Goal: Find contact information: Find contact information

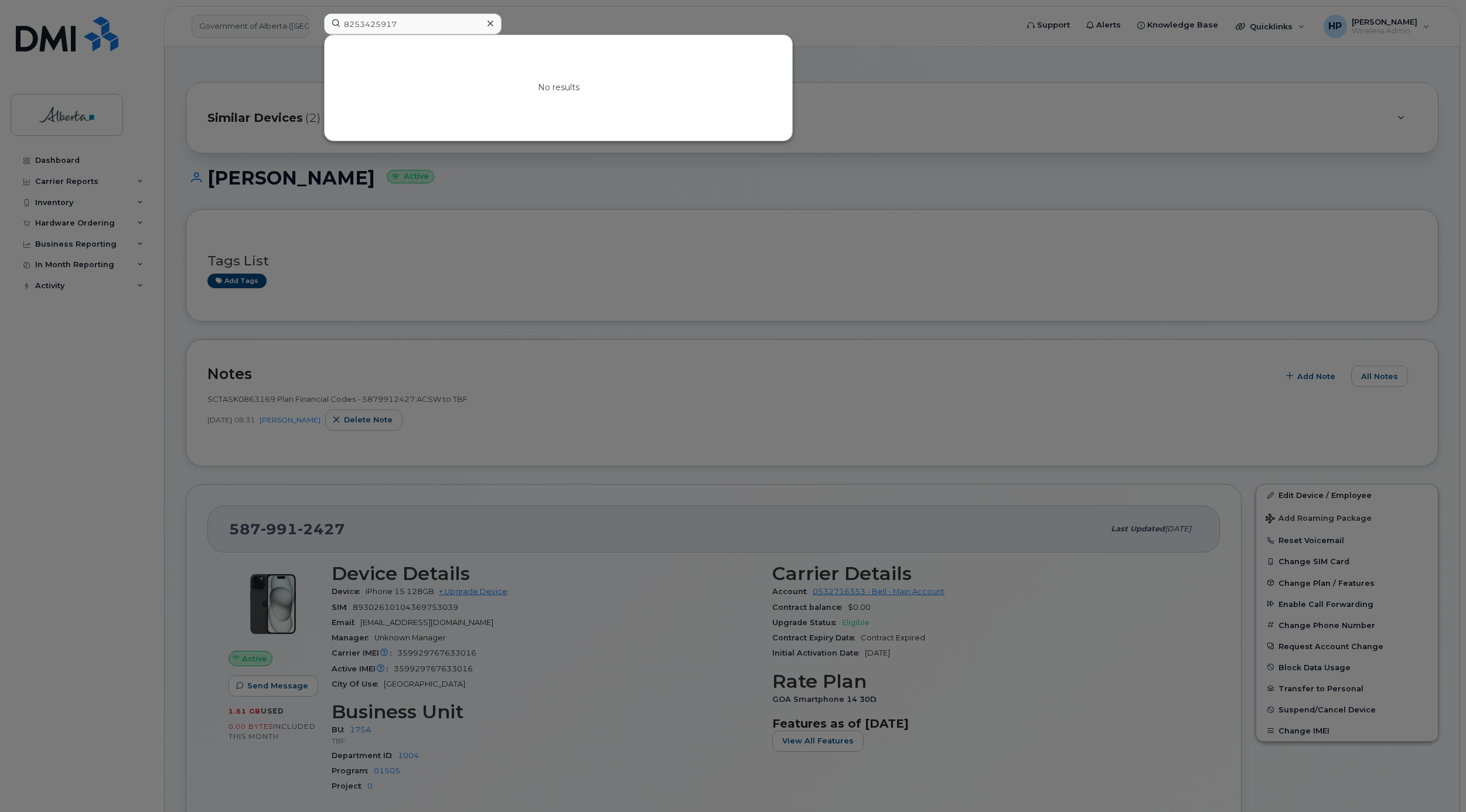
click at [492, 25] on icon at bounding box center [490, 23] width 6 height 9
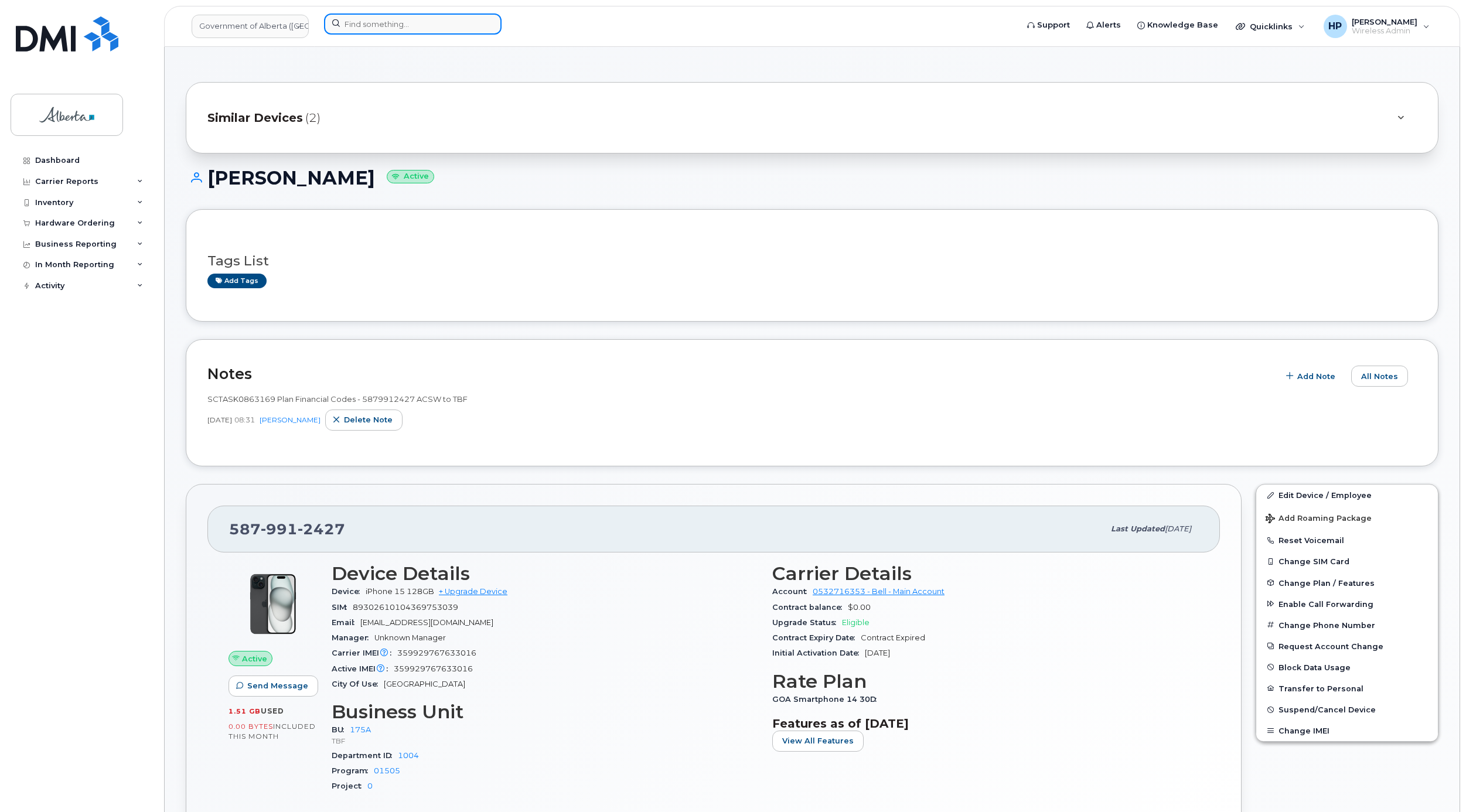
click at [428, 22] on input at bounding box center [413, 24] width 178 height 21
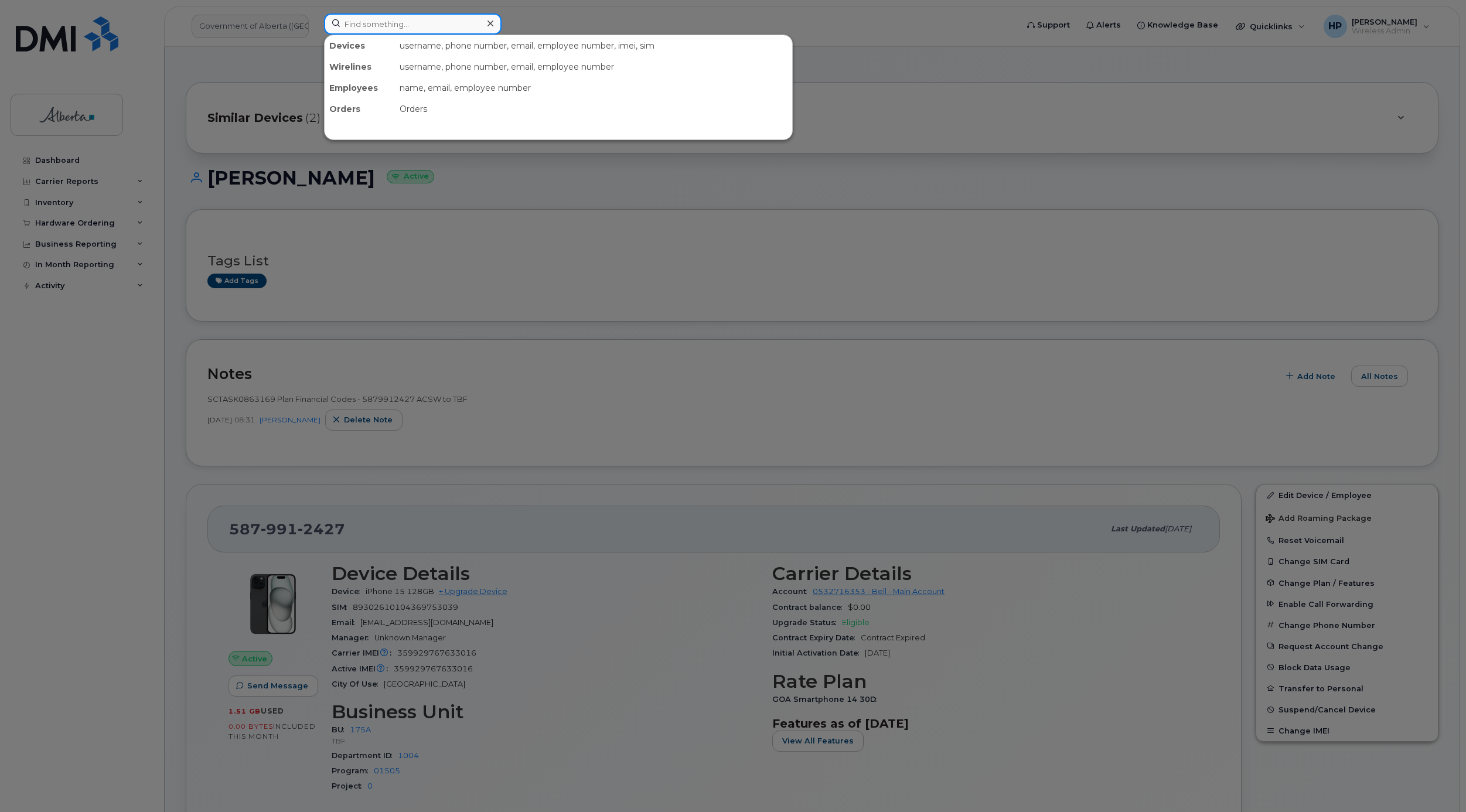
paste input "[PERSON_NAME]"
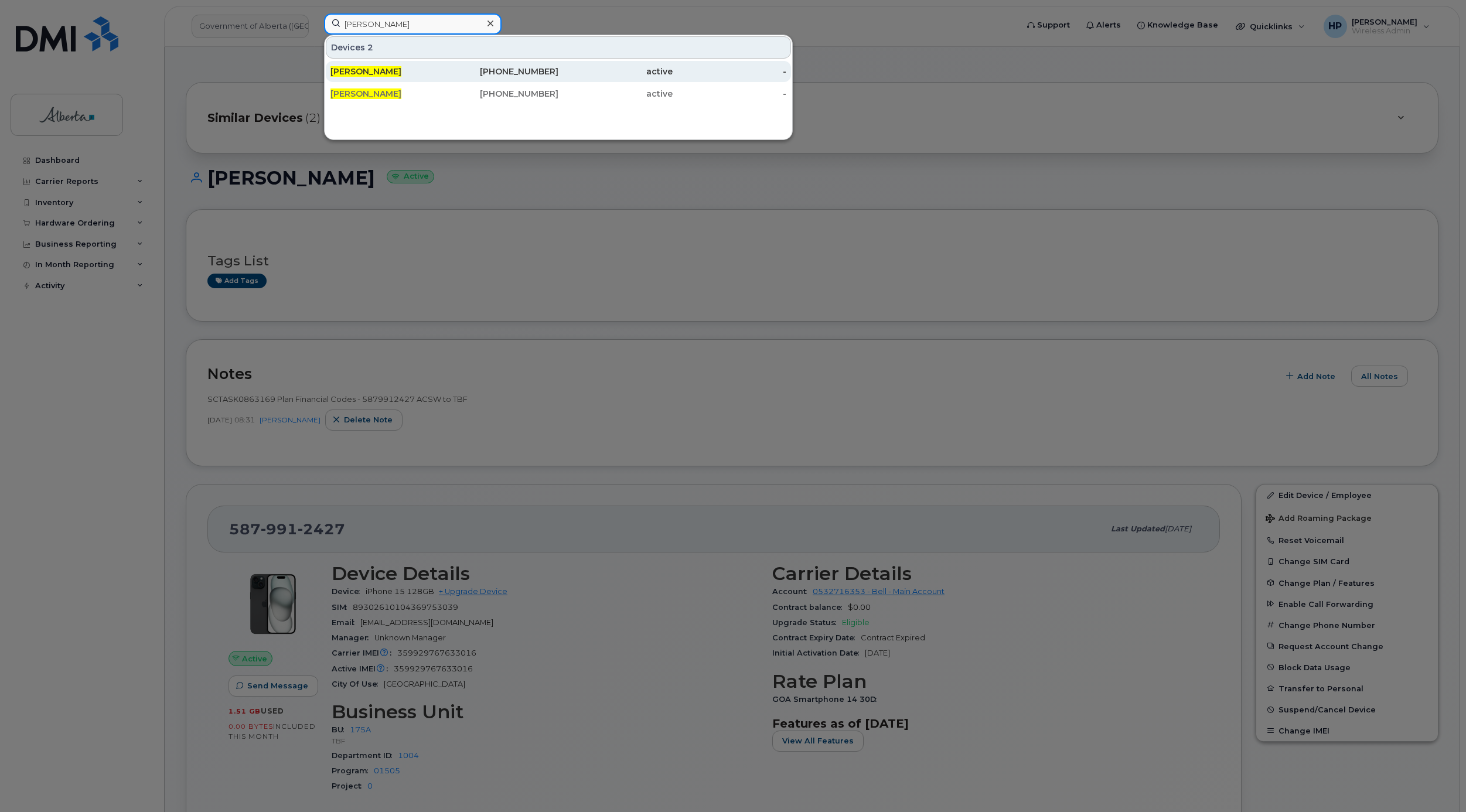
type input "[PERSON_NAME]"
click at [373, 70] on span "[PERSON_NAME]" at bounding box center [366, 71] width 71 height 10
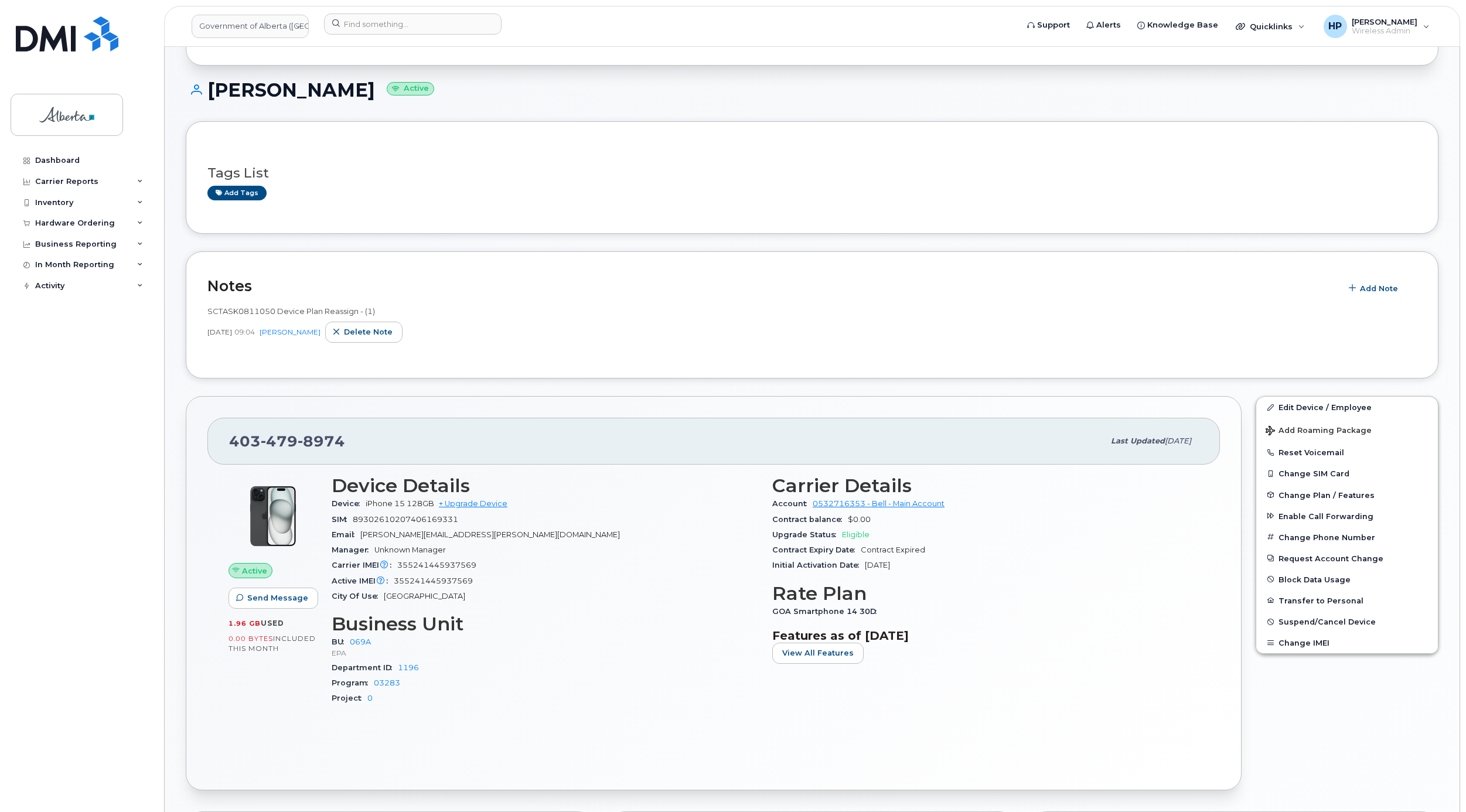
scroll to position [176, 0]
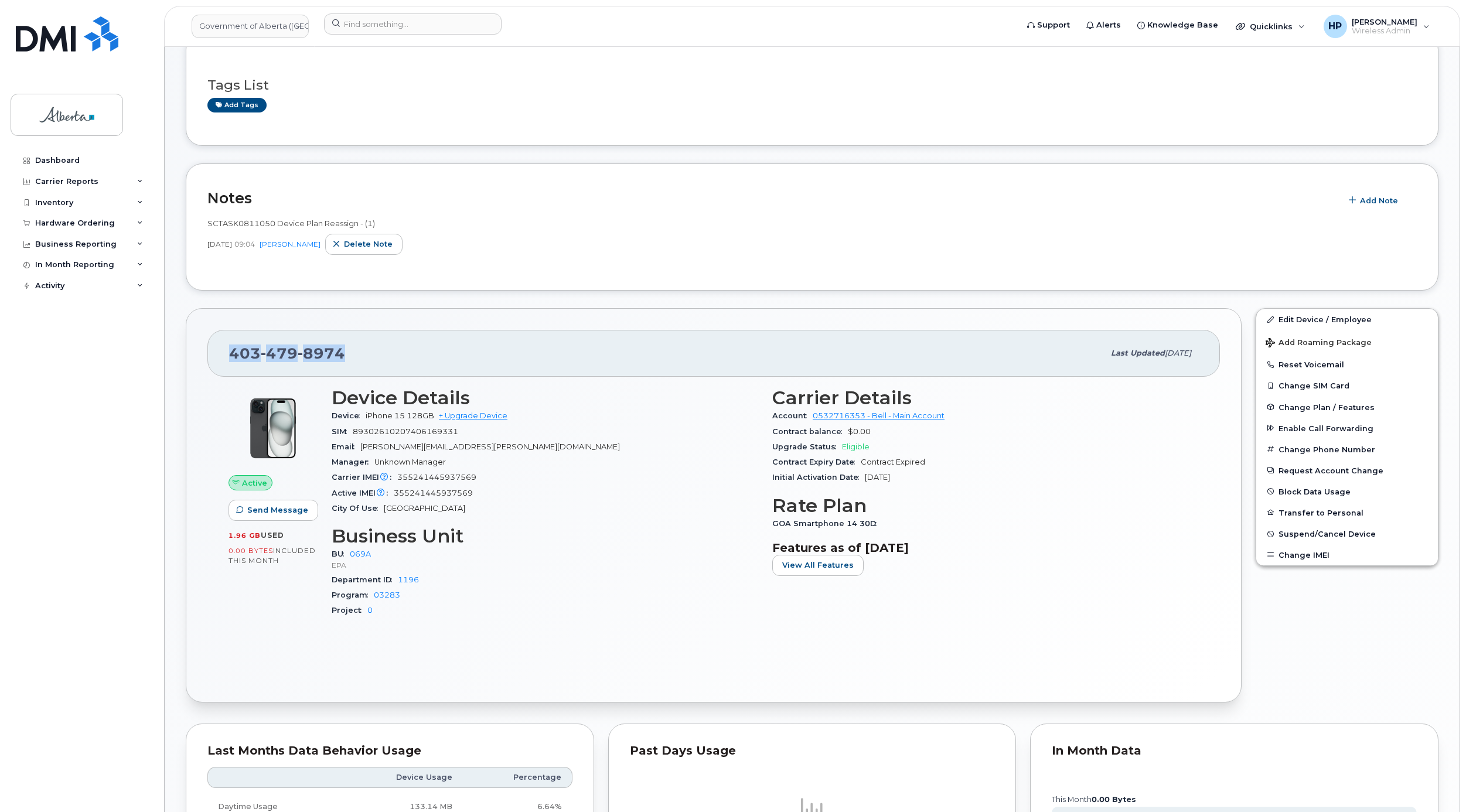
drag, startPoint x: 358, startPoint y: 348, endPoint x: 226, endPoint y: 359, distance: 132.5
click at [226, 359] on div "[PHONE_NUMBER] Last updated [DATE]" at bounding box center [713, 354] width 1013 height 47
copy span "[PHONE_NUMBER]"
